Goal: Transaction & Acquisition: Purchase product/service

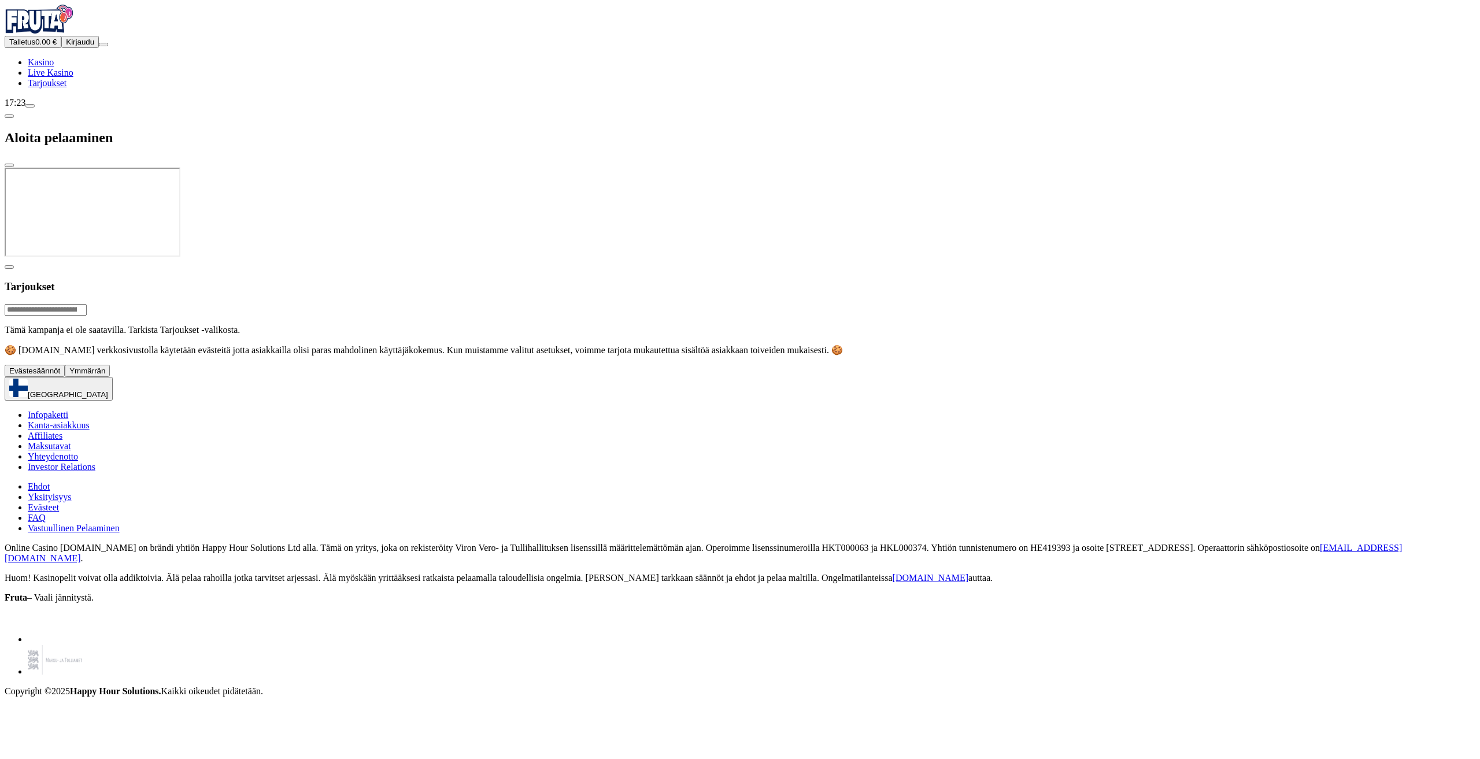
click at [66, 46] on span "Kirjaudu" at bounding box center [80, 42] width 28 height 9
click at [105, 375] on span "Ymmärrän" at bounding box center [87, 371] width 36 height 9
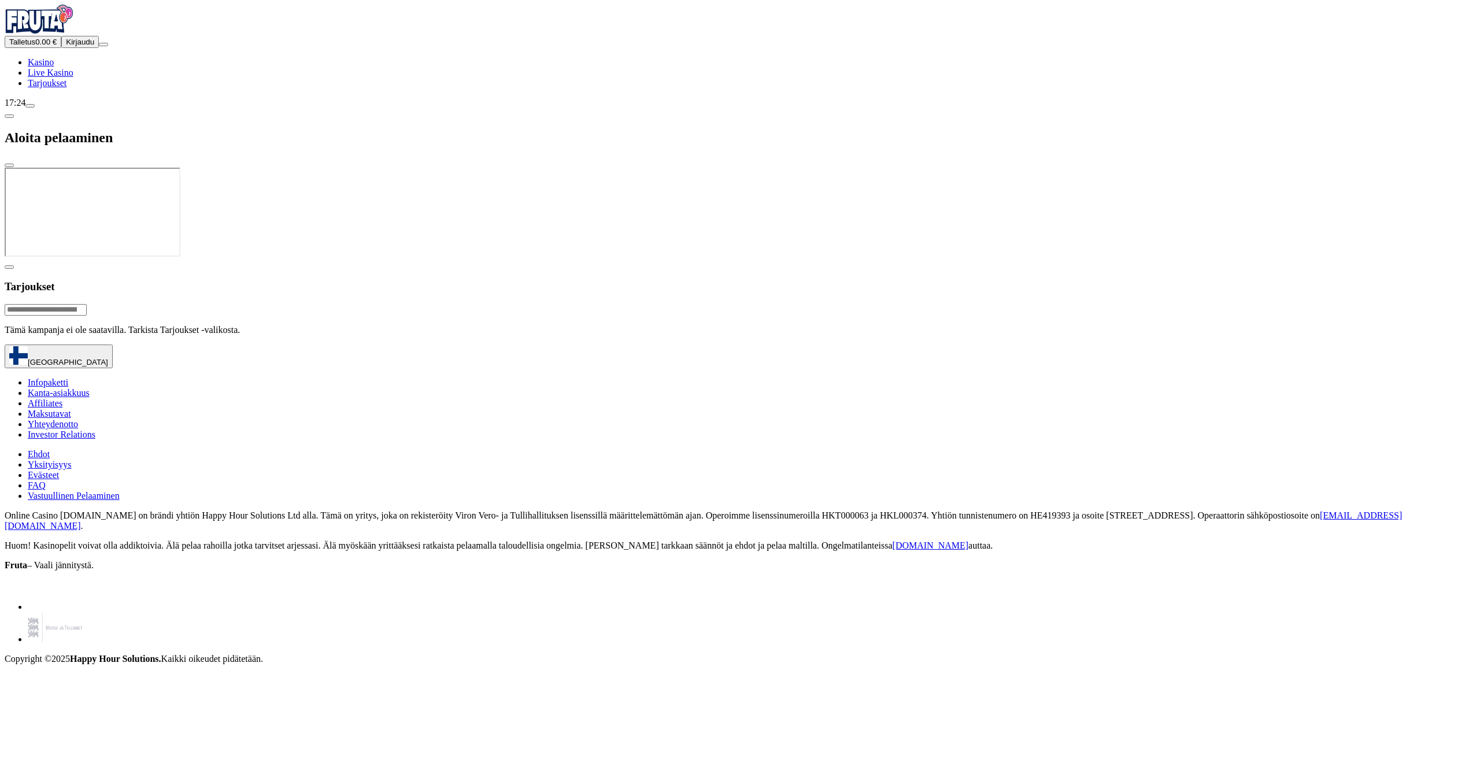
click at [66, 88] on span "Tarjoukset" at bounding box center [47, 83] width 39 height 10
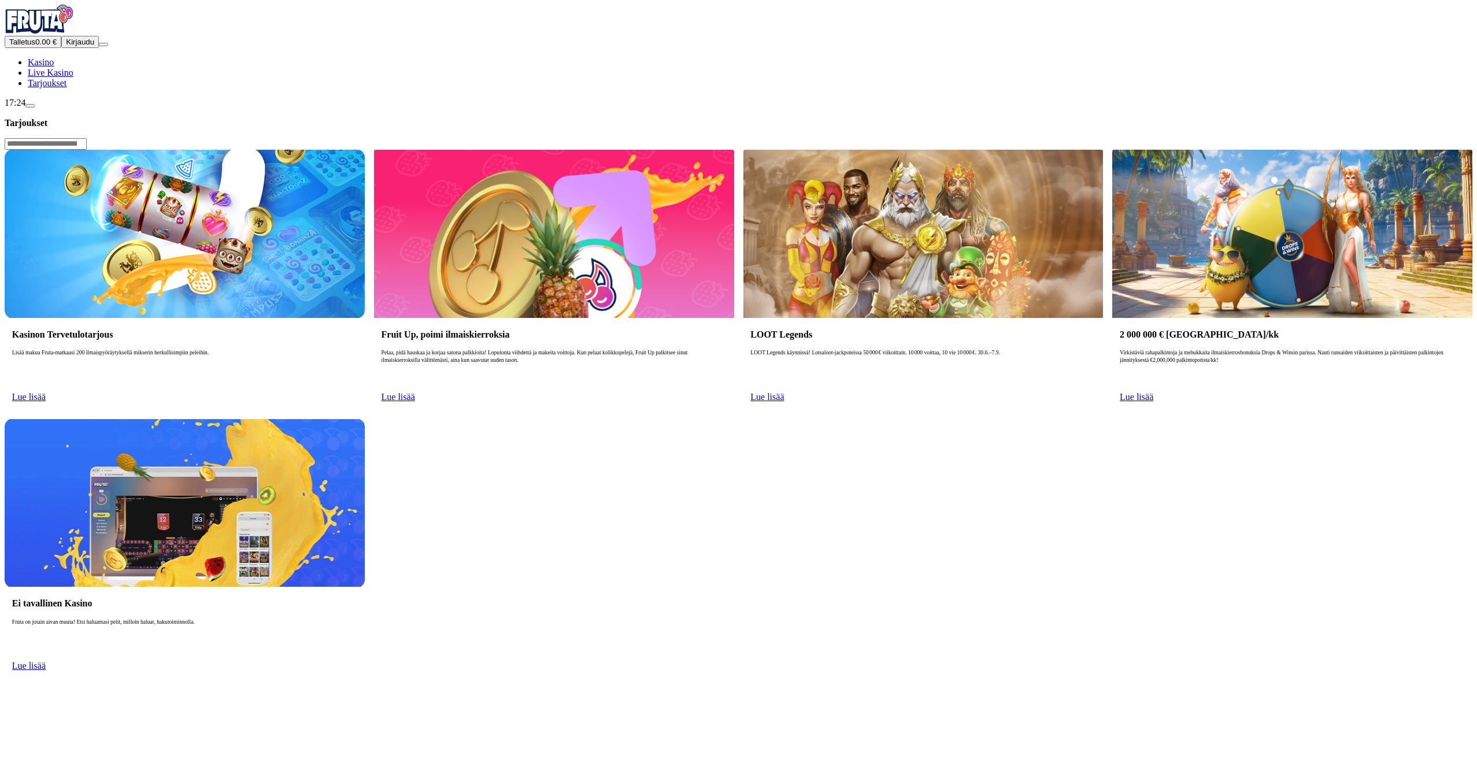
click at [66, 88] on span "Tarjoukset" at bounding box center [47, 83] width 39 height 10
click at [77, 46] on span "Kirjaudu" at bounding box center [80, 42] width 28 height 9
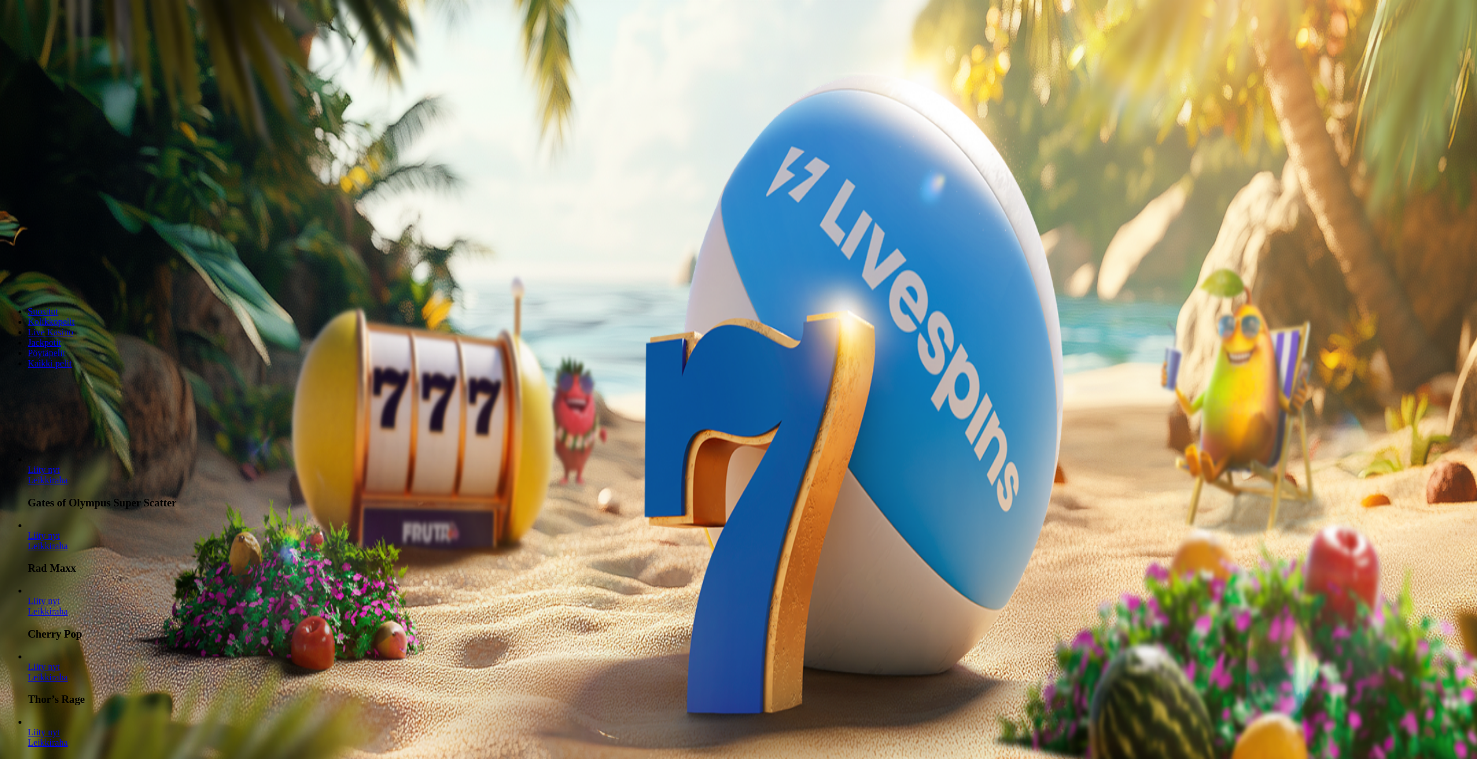
click at [77, 46] on span "Kirjaudu" at bounding box center [80, 42] width 28 height 9
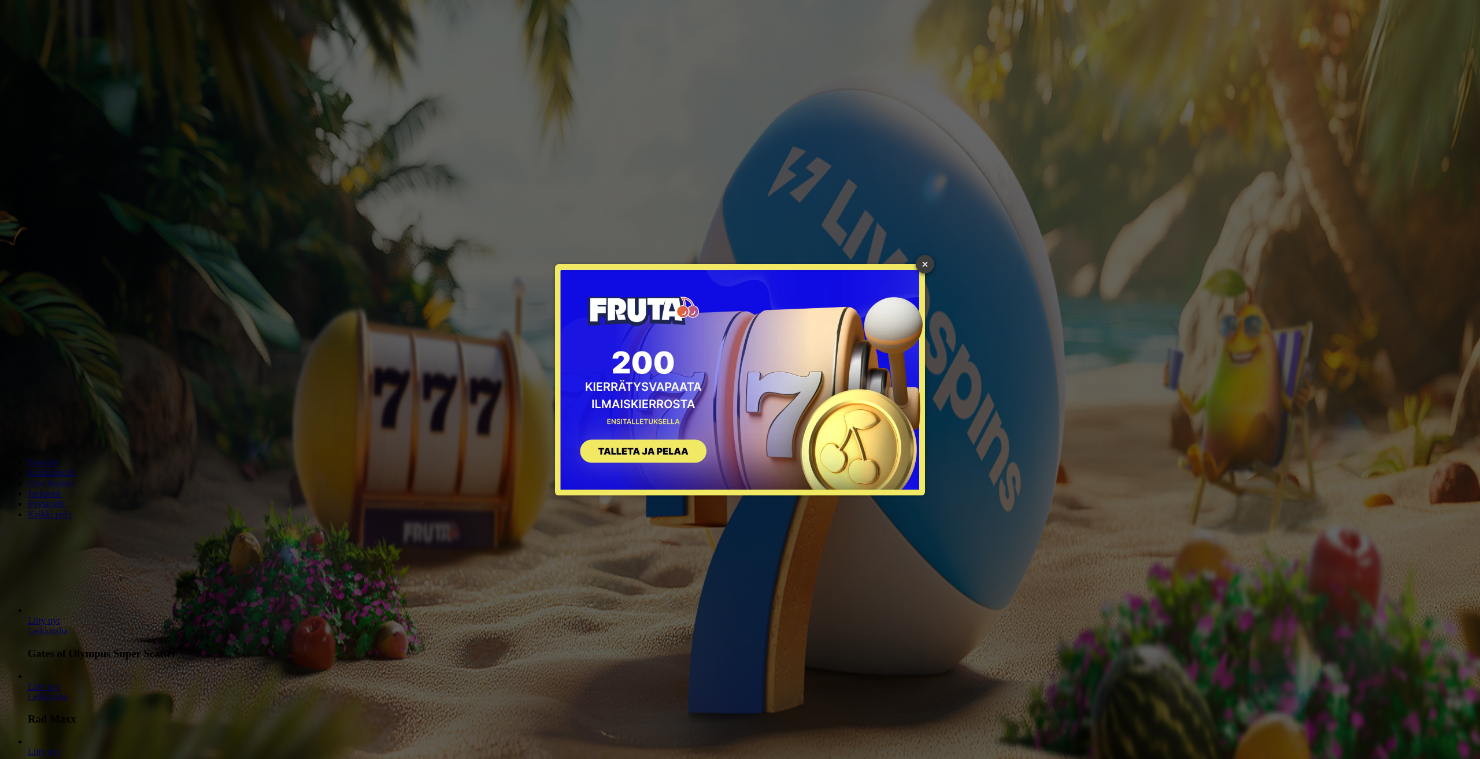
click at [923, 266] on link "×" at bounding box center [925, 264] width 19 height 19
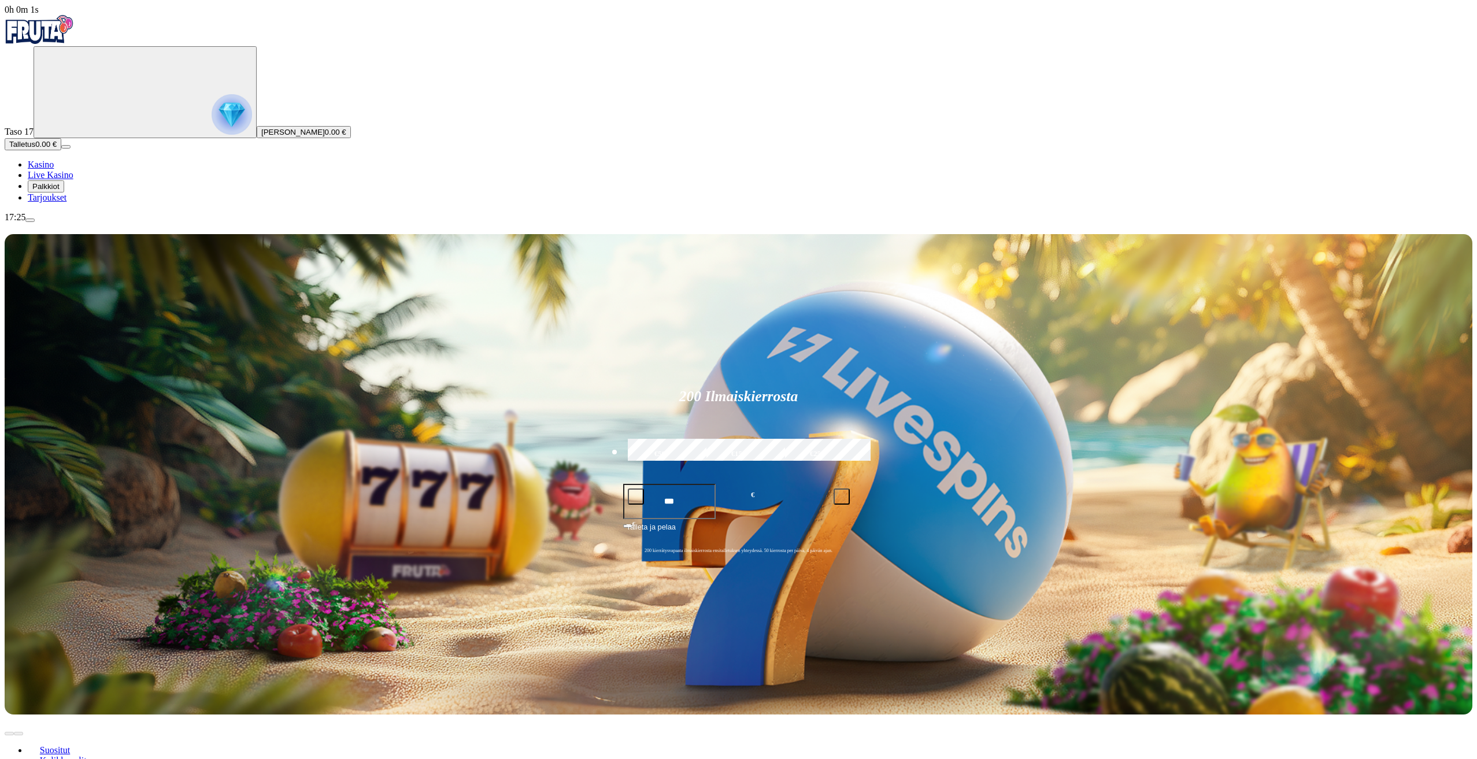
click at [65, 202] on span "Tarjoukset" at bounding box center [47, 198] width 39 height 10
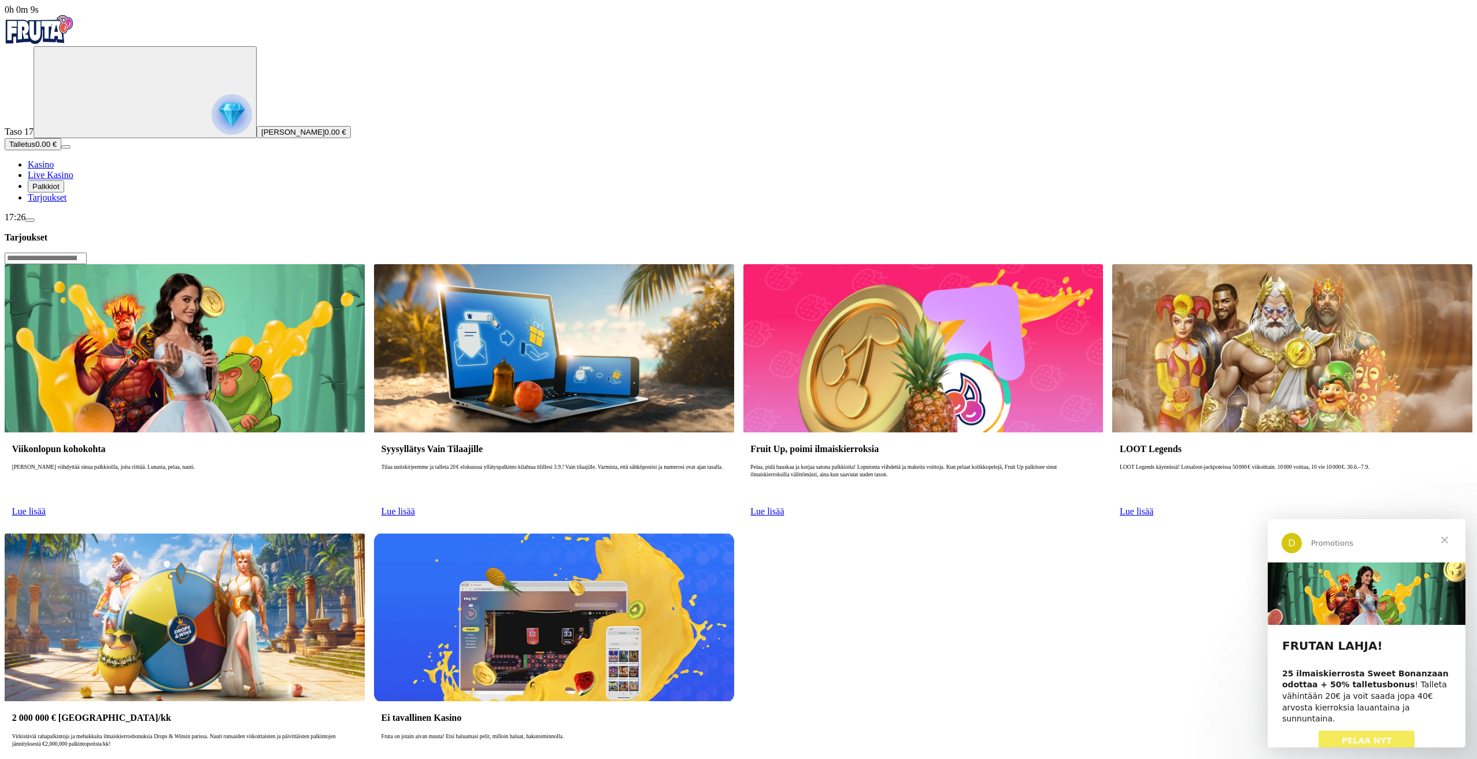
click at [1366, 731] on link "PELAA NYT" at bounding box center [1367, 741] width 97 height 21
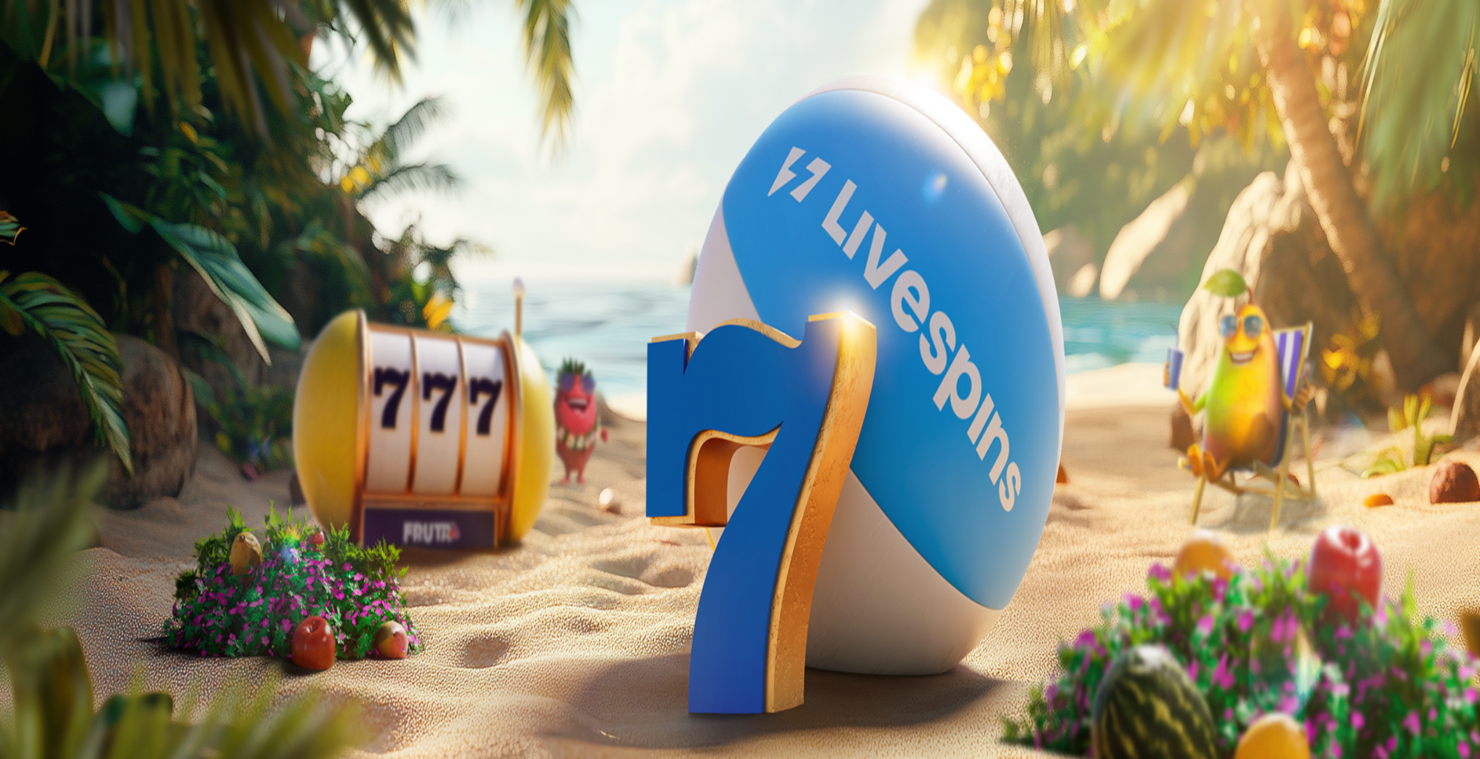
click at [62, 202] on span "Tarjoukset" at bounding box center [47, 198] width 39 height 10
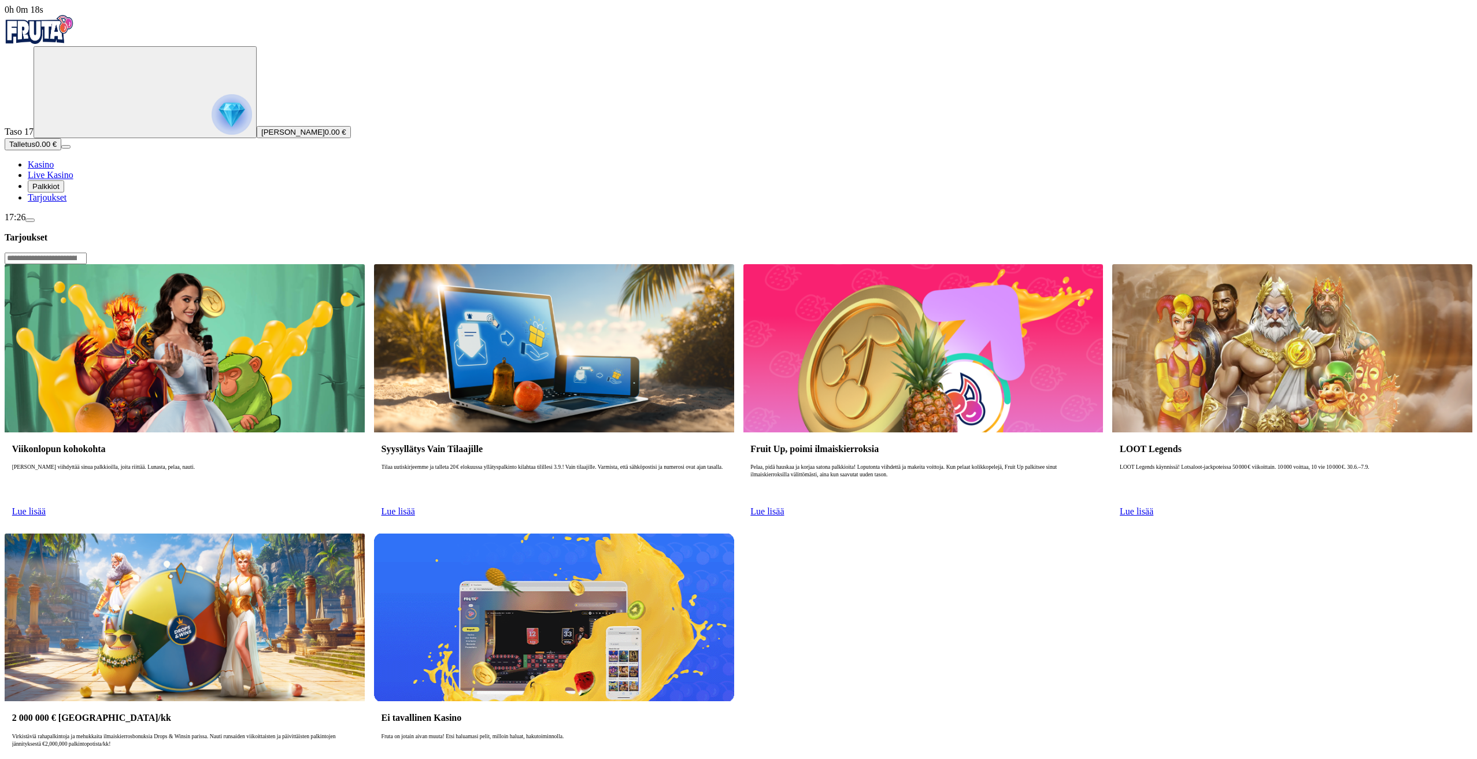
click at [60, 191] on span "Palkkiot" at bounding box center [45, 186] width 27 height 9
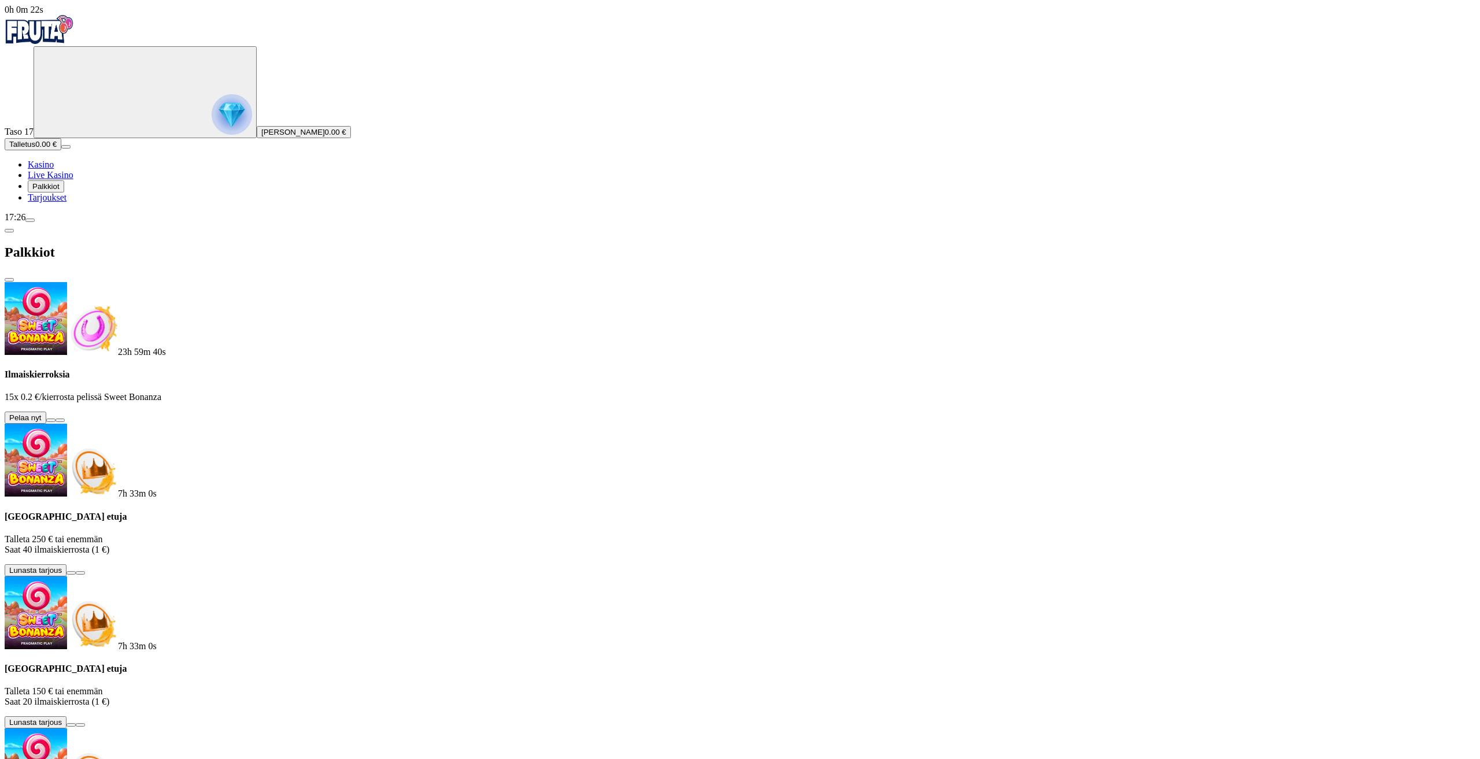
click at [56, 419] on button at bounding box center [50, 420] width 9 height 3
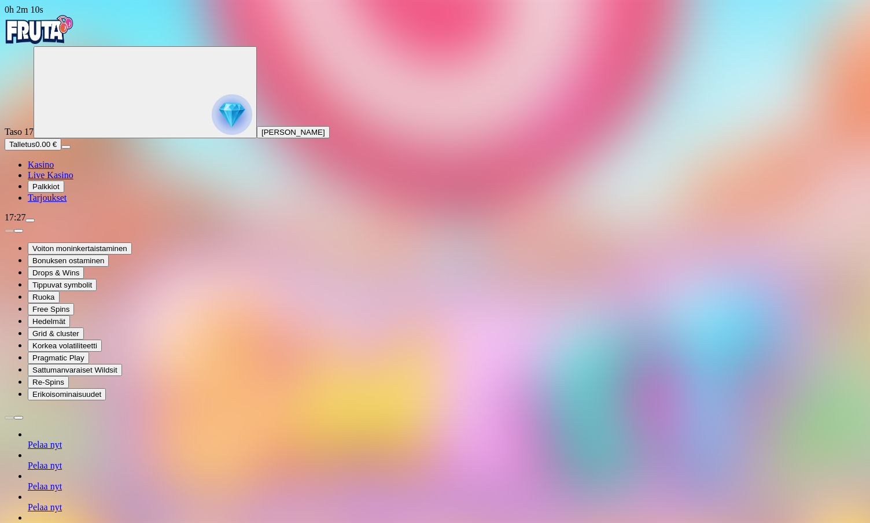
click at [60, 191] on span "Palkkiot" at bounding box center [45, 186] width 27 height 9
